Goal: Task Accomplishment & Management: Manage account settings

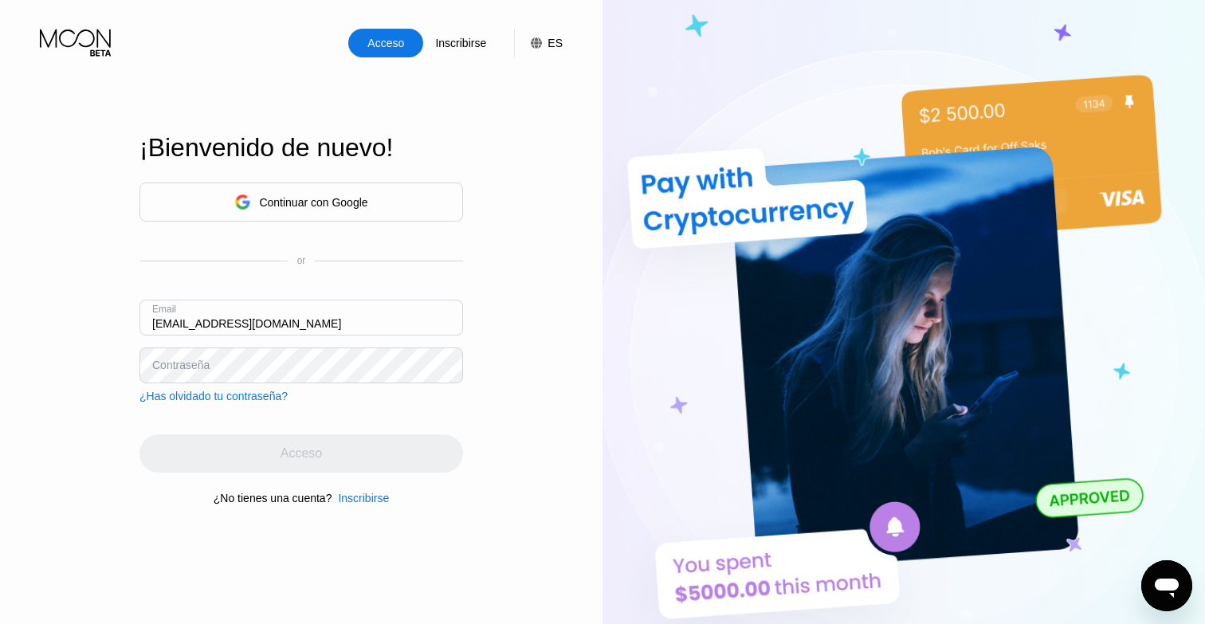
type input "[EMAIL_ADDRESS][DOMAIN_NAME]"
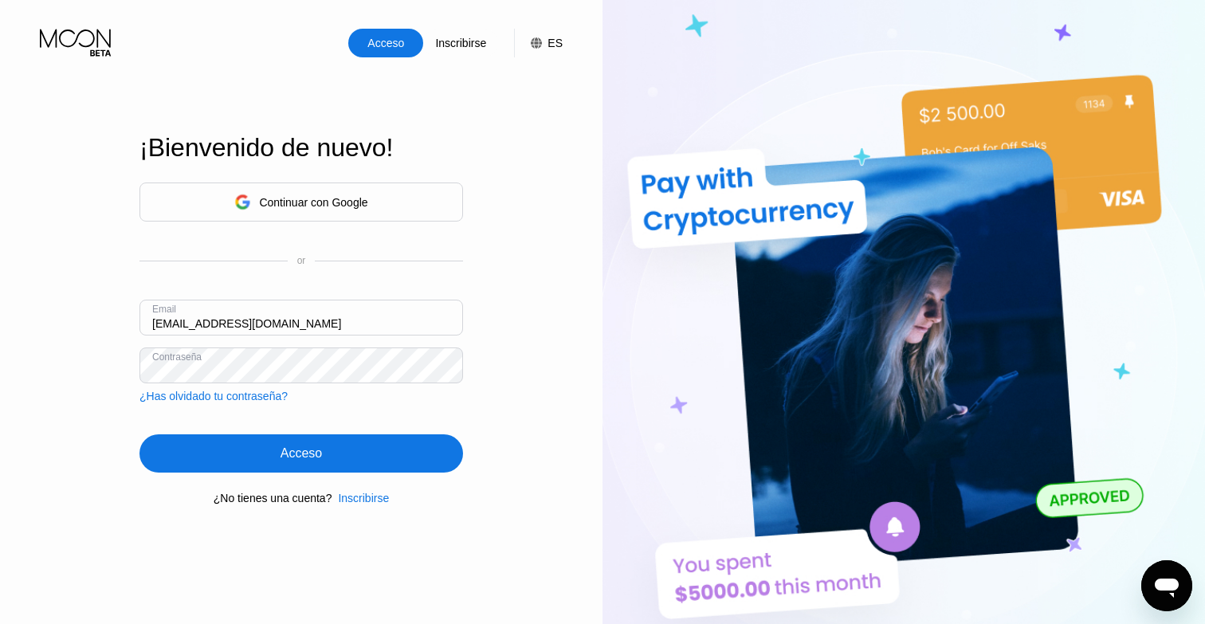
click at [320, 465] on div "Acceso" at bounding box center [300, 453] width 323 height 38
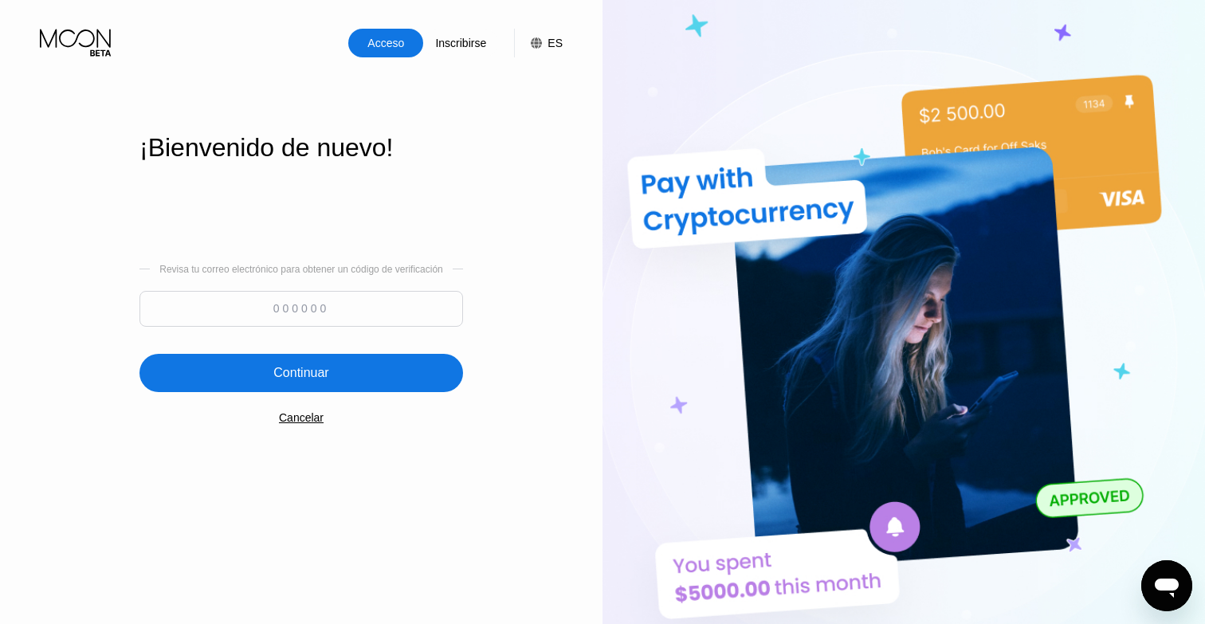
click at [304, 305] on input at bounding box center [300, 309] width 323 height 36
click at [316, 323] on input at bounding box center [300, 309] width 323 height 36
paste input "673320"
type input "673320"
click at [281, 359] on div "Continuar" at bounding box center [300, 373] width 323 height 38
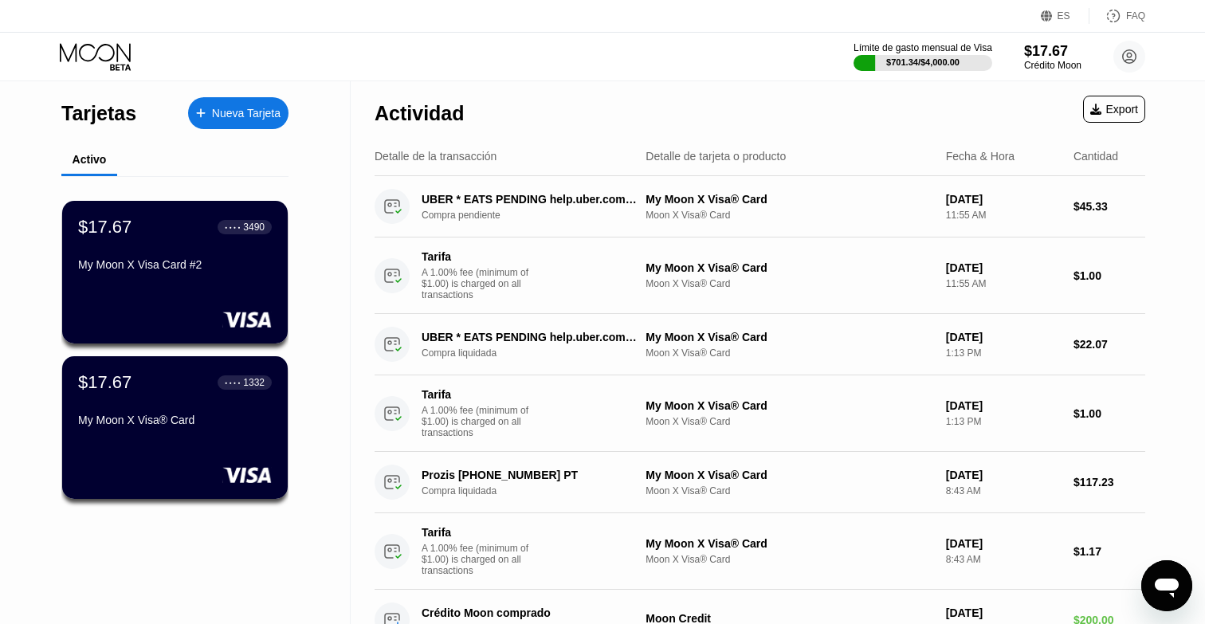
click at [122, 59] on icon at bounding box center [97, 57] width 74 height 28
